Goal: Find specific page/section: Find specific page/section

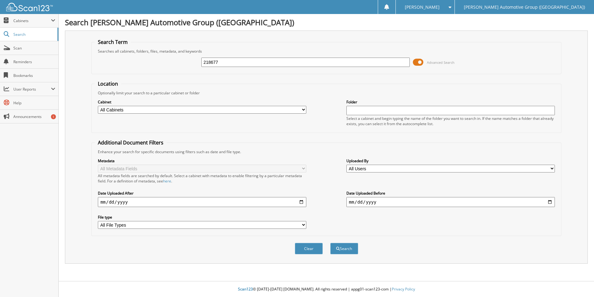
type input "218677"
click at [330, 242] on button "Search" at bounding box center [344, 248] width 28 height 12
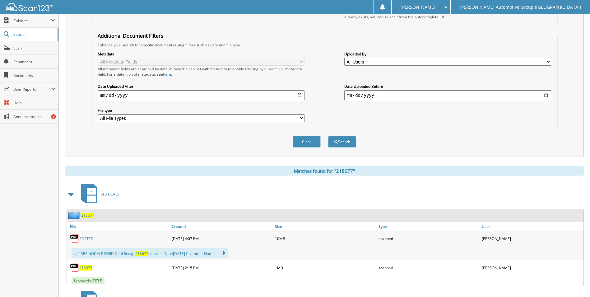
scroll to position [124, 0]
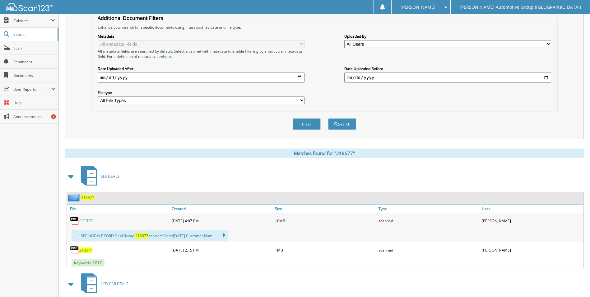
click at [85, 219] on link "POSTED" at bounding box center [86, 220] width 14 height 5
click at [21, 35] on span "Search" at bounding box center [33, 34] width 41 height 5
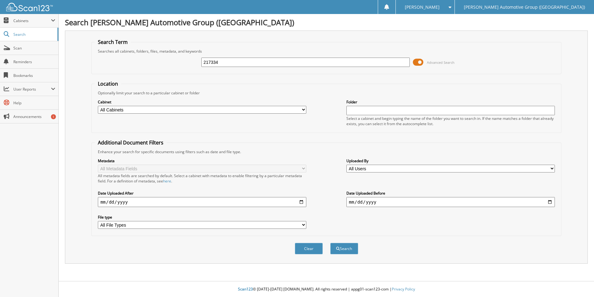
type input "217334"
click at [330, 242] on button "Search" at bounding box center [344, 248] width 28 height 12
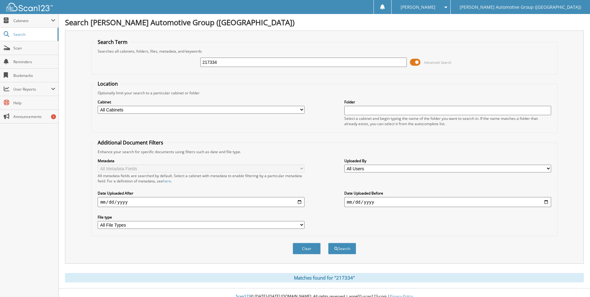
scroll to position [7, 0]
